Goal: Navigation & Orientation: Find specific page/section

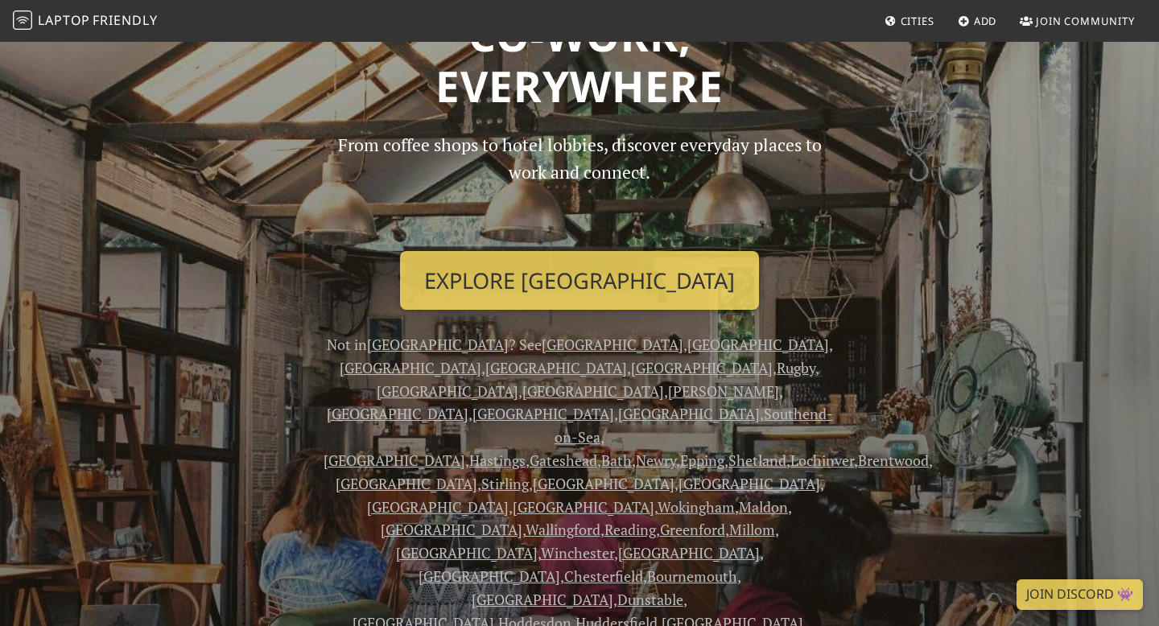
scroll to position [134, 0]
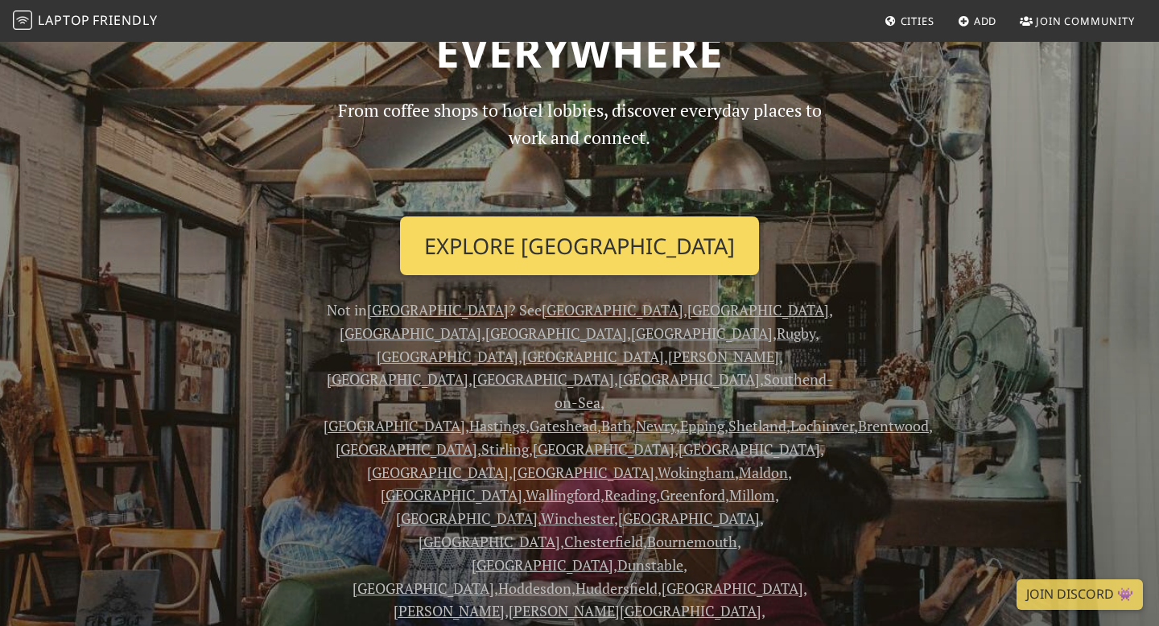
click at [685, 258] on link "Explore London" at bounding box center [579, 247] width 359 height 60
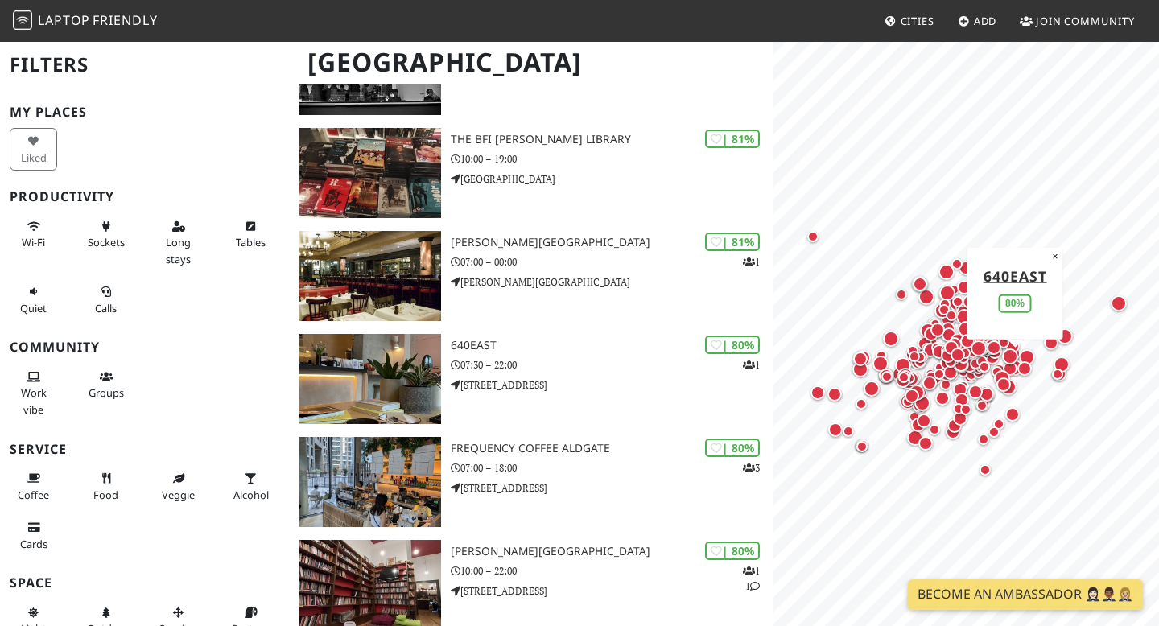
scroll to position [5656, 0]
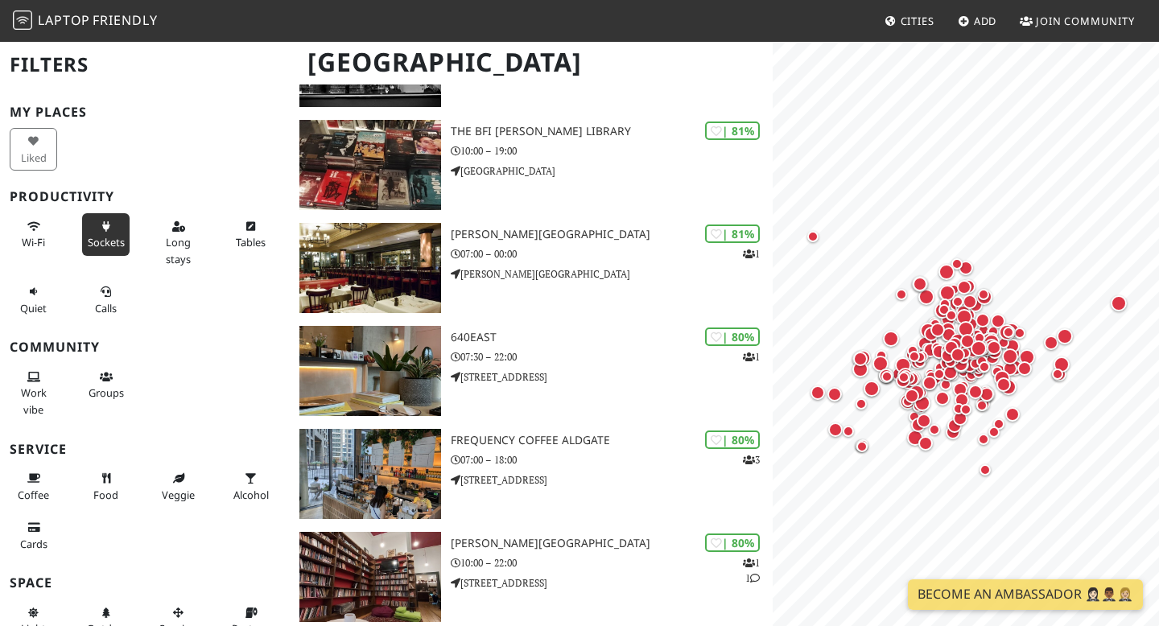
click at [98, 237] on span "Sockets" at bounding box center [106, 242] width 37 height 14
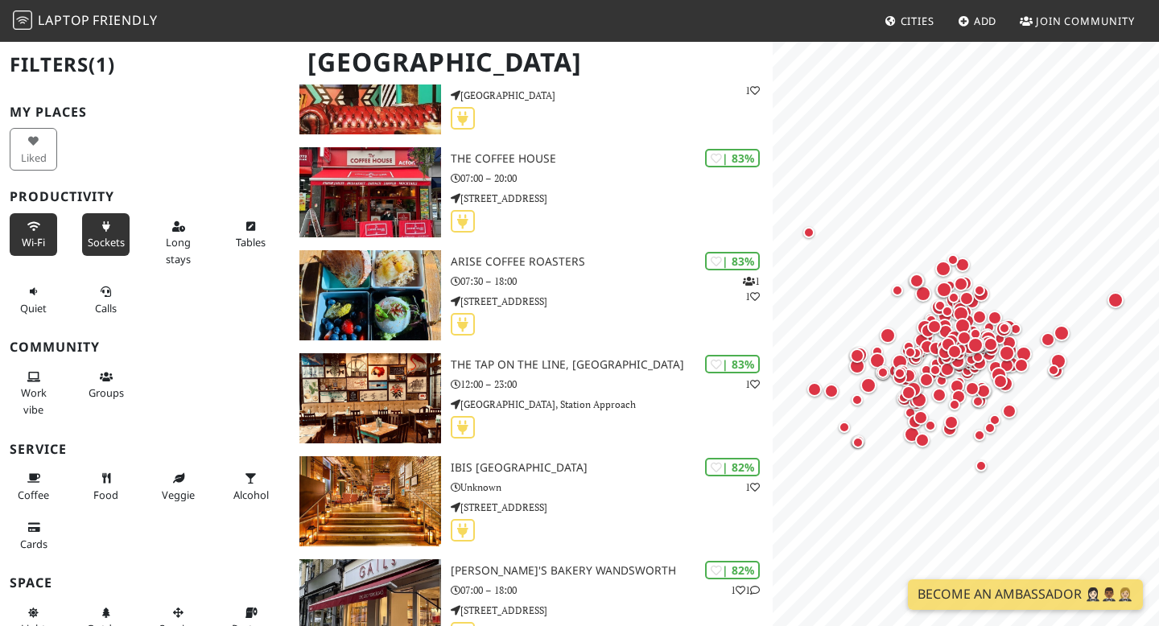
click at [27, 241] on span "Wi-Fi" at bounding box center [33, 242] width 23 height 14
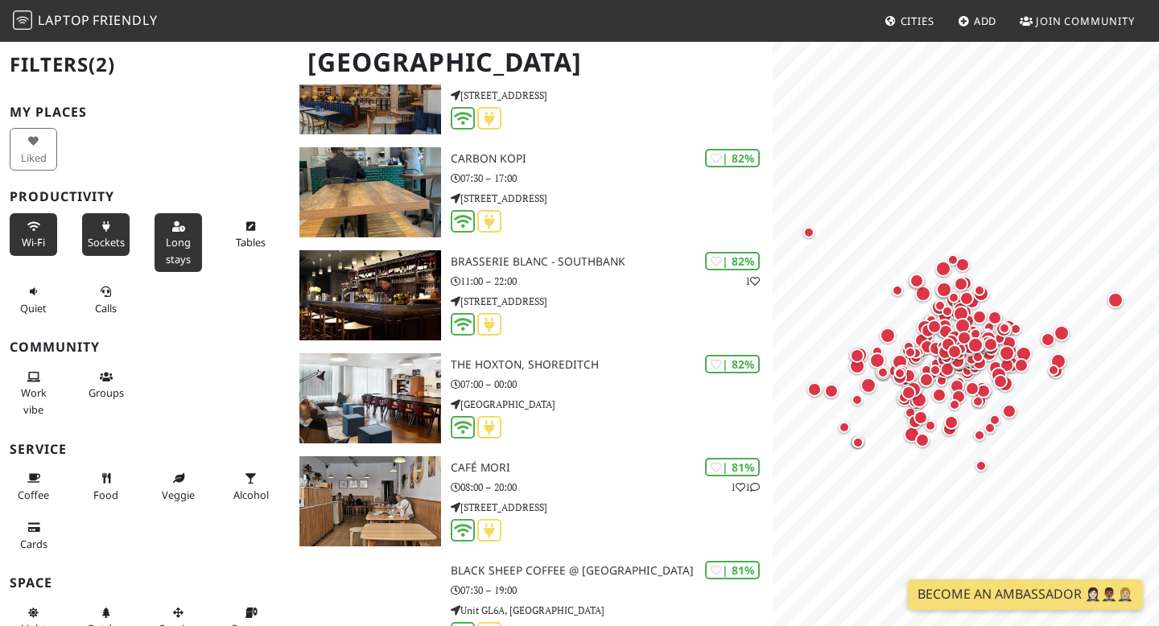
click at [175, 252] on span "Long stays" at bounding box center [178, 250] width 25 height 31
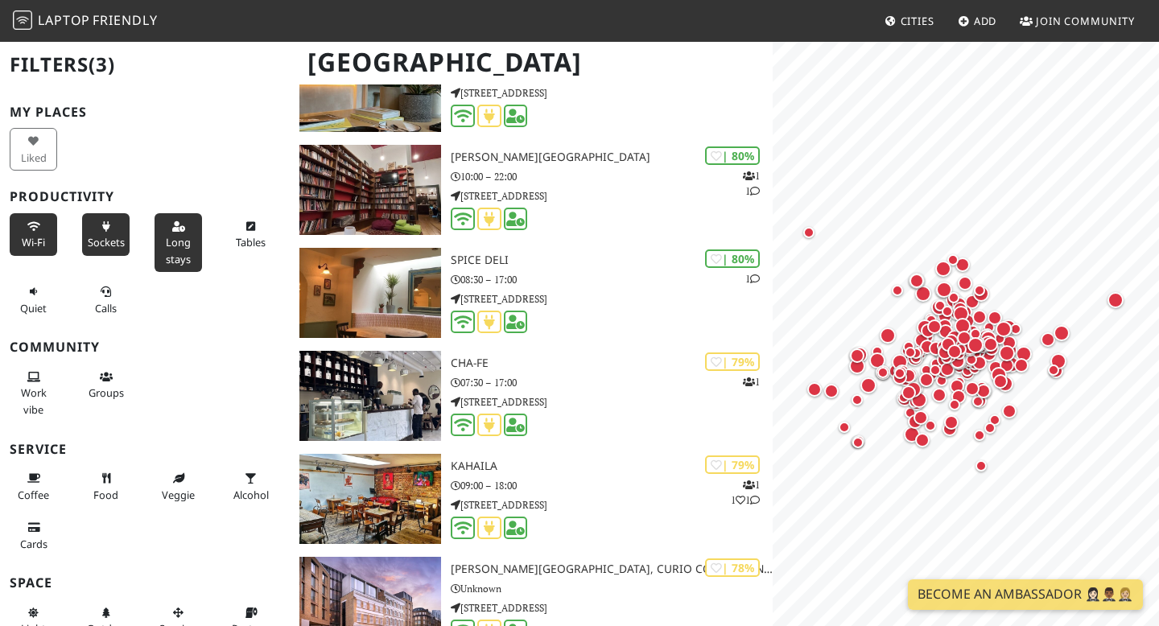
scroll to position [68, 0]
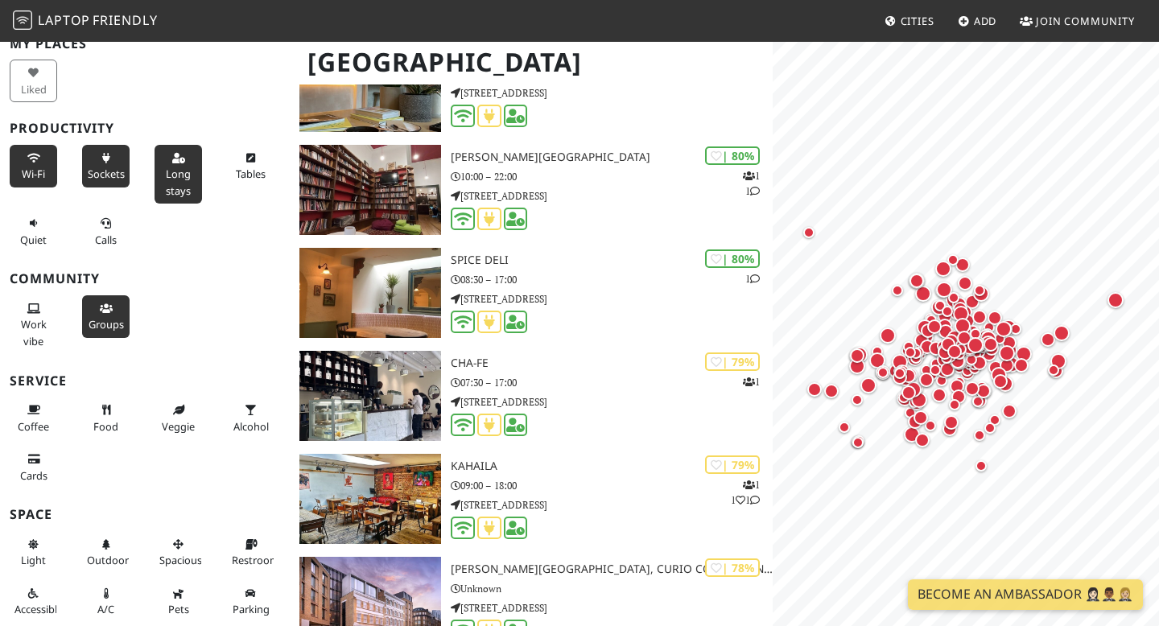
click at [107, 299] on button "Groups" at bounding box center [105, 316] width 47 height 43
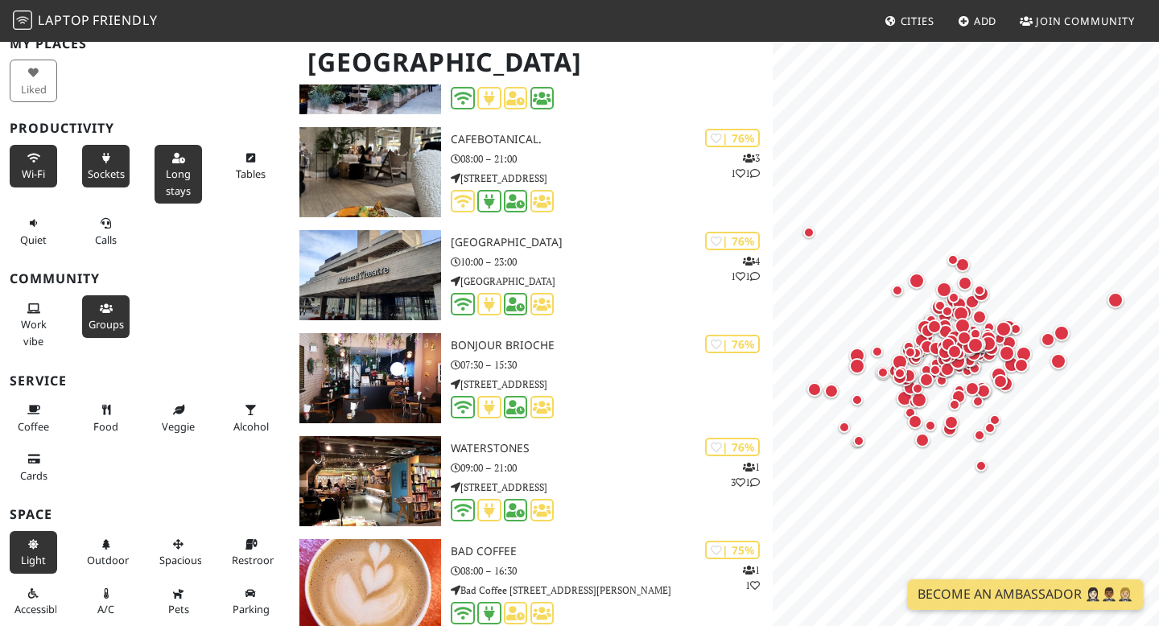
click at [27, 545] on icon at bounding box center [33, 545] width 13 height 10
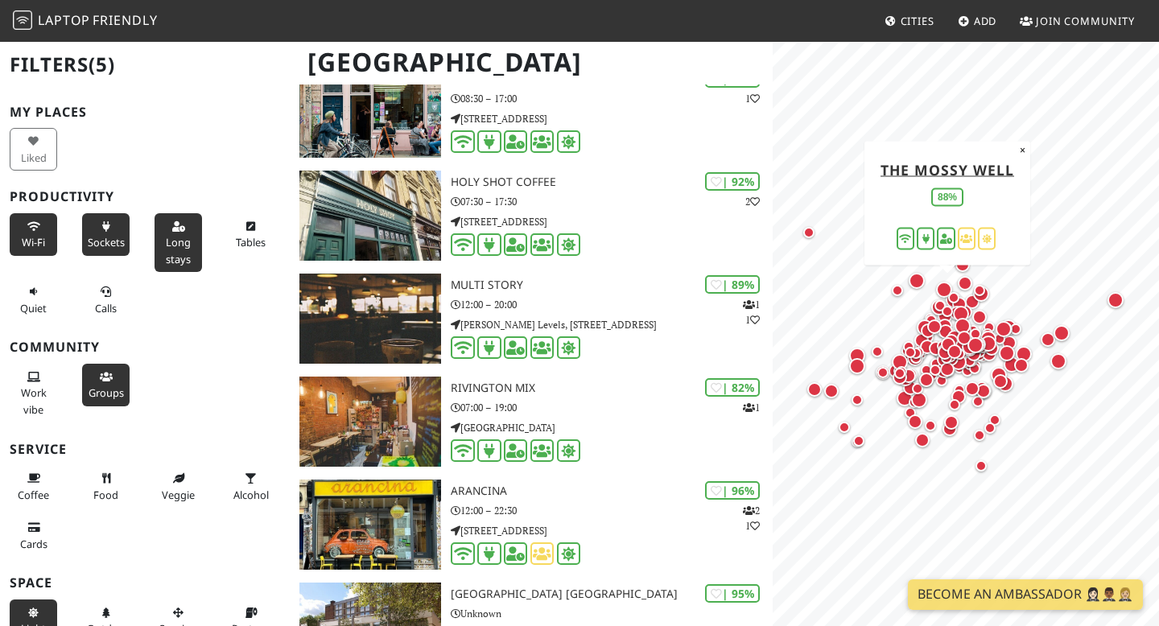
scroll to position [0, 0]
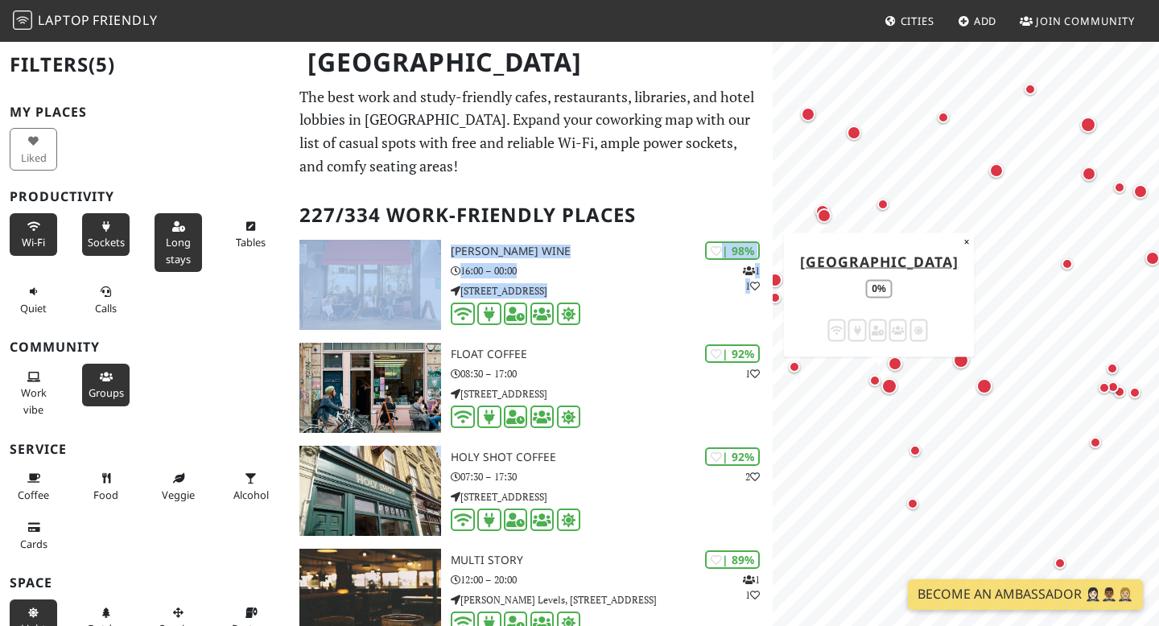
click at [875, 386] on div "Map marker" at bounding box center [878, 384] width 19 height 19
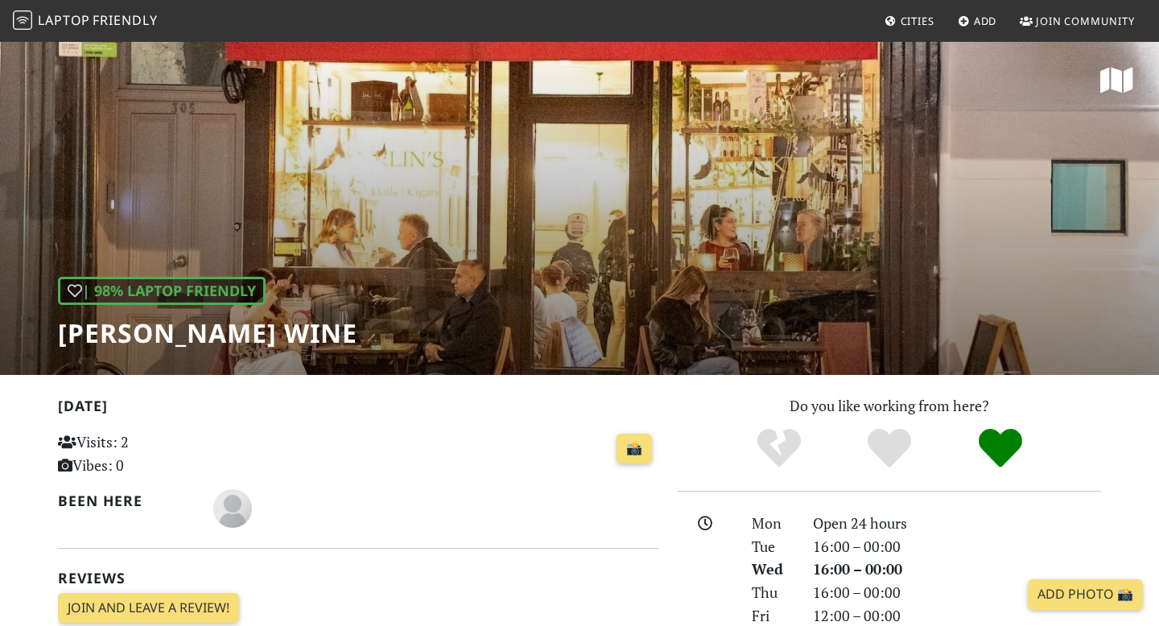
click at [626, 276] on div "| 98% Laptop Friendly [PERSON_NAME] Wine" at bounding box center [579, 207] width 1159 height 335
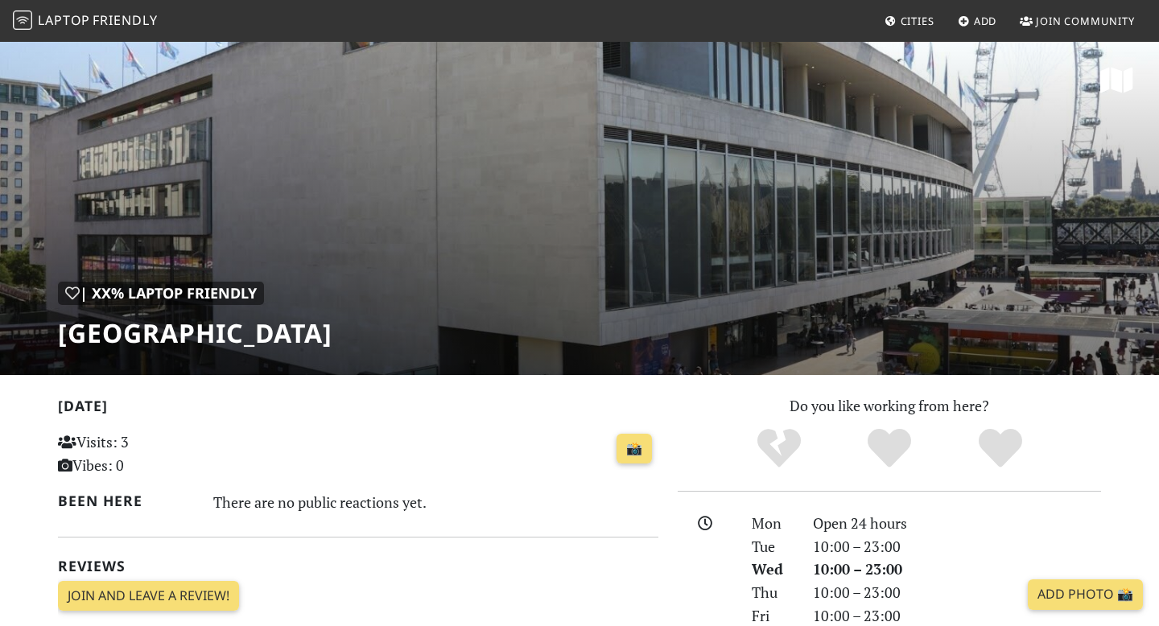
click at [908, 295] on div "| XX% Laptop Friendly [GEOGRAPHIC_DATA]" at bounding box center [579, 207] width 1159 height 335
